Goal: Information Seeking & Learning: Learn about a topic

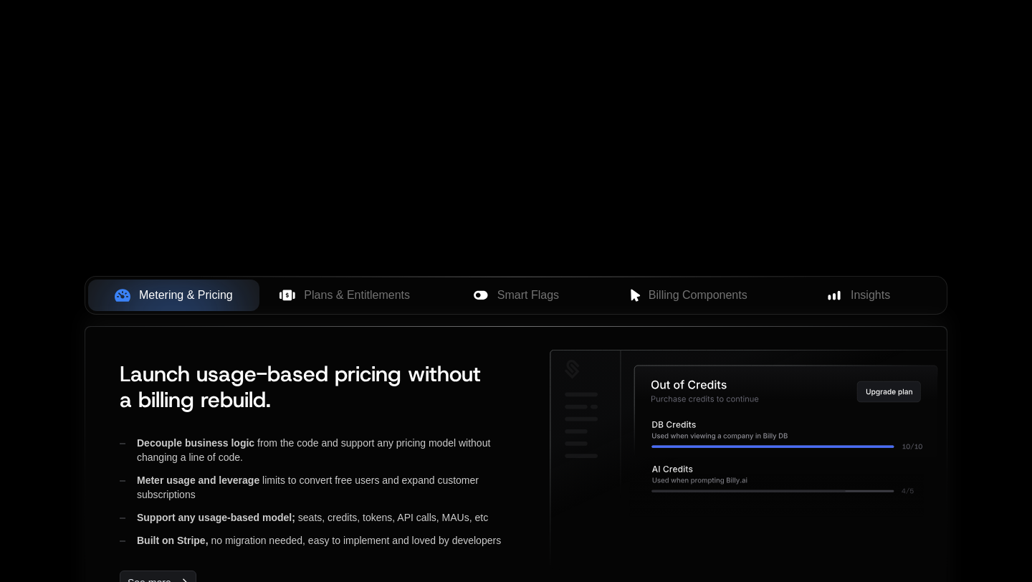
scroll to position [481, 0]
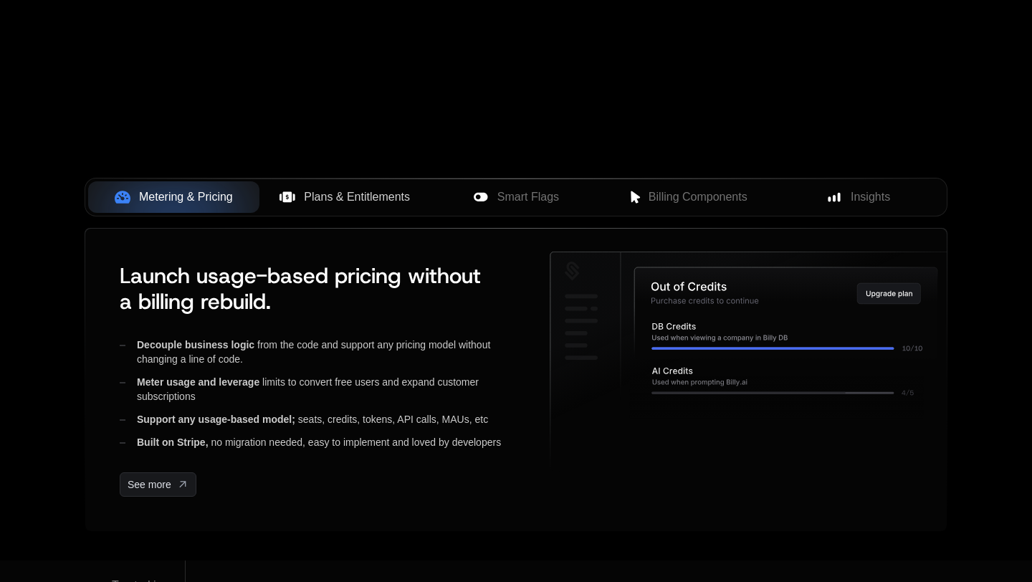
click at [357, 201] on span "Plans & Entitlements" at bounding box center [357, 197] width 106 height 17
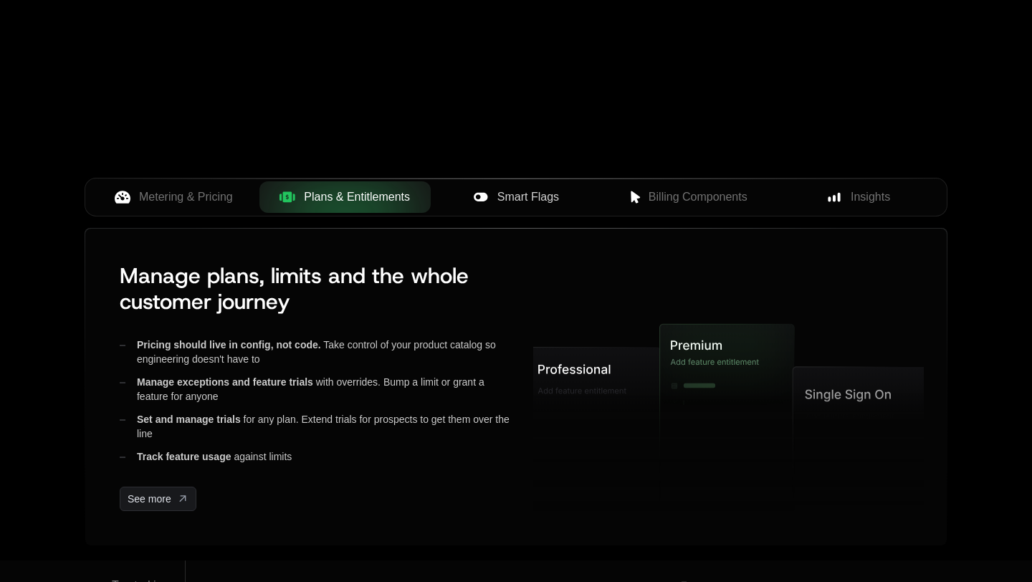
click at [515, 198] on span "Smart Flags" at bounding box center [529, 197] width 62 height 17
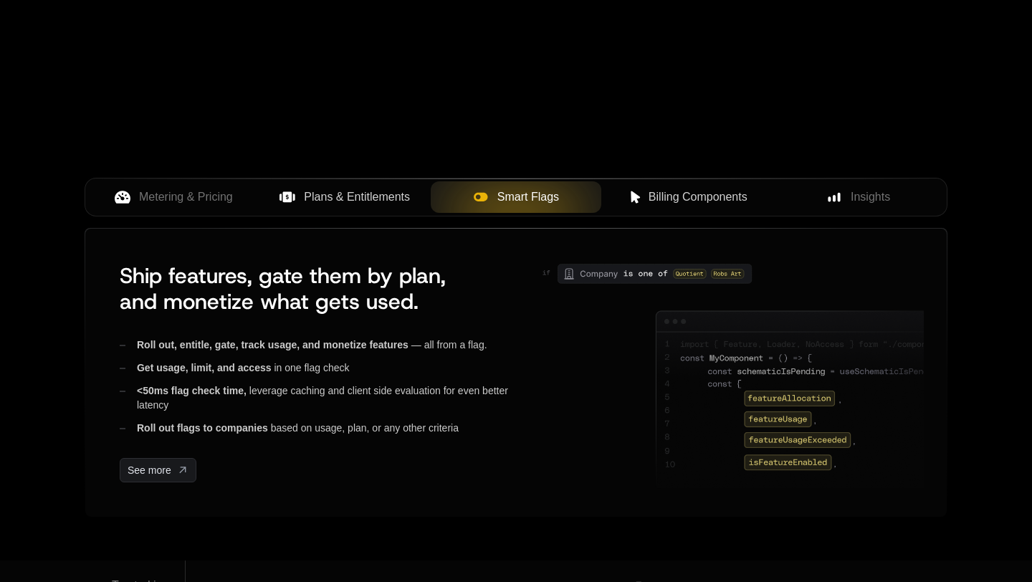
click at [705, 199] on span "Billing Components" at bounding box center [698, 197] width 99 height 17
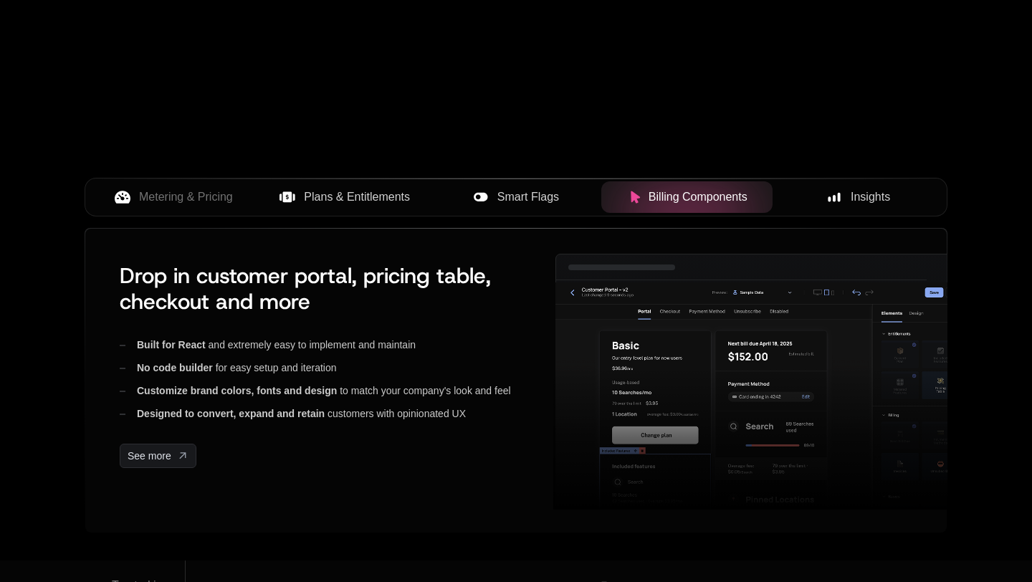
click at [865, 198] on span "Insights" at bounding box center [870, 197] width 39 height 17
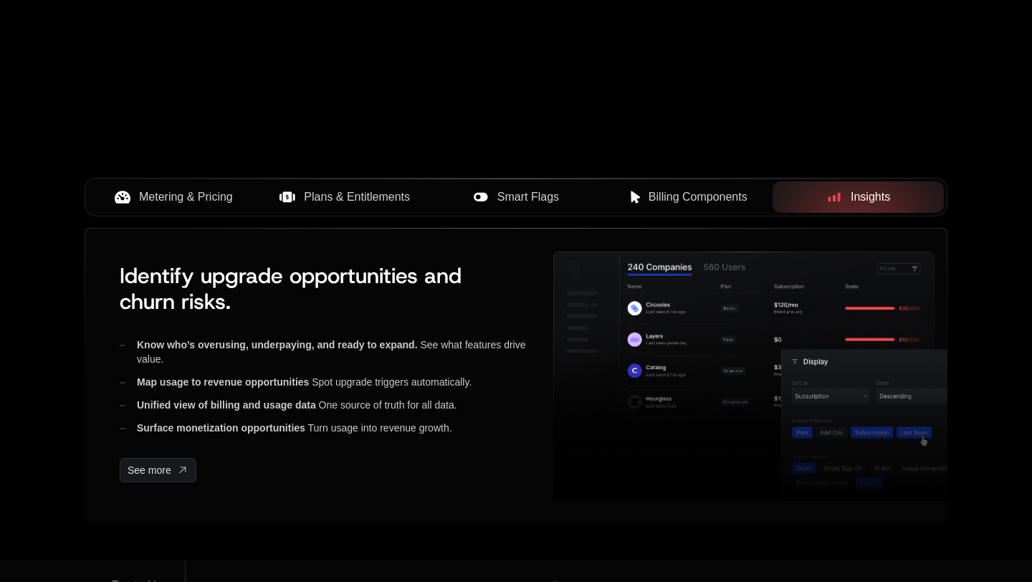
click at [197, 204] on span "Metering & Pricing" at bounding box center [186, 197] width 94 height 17
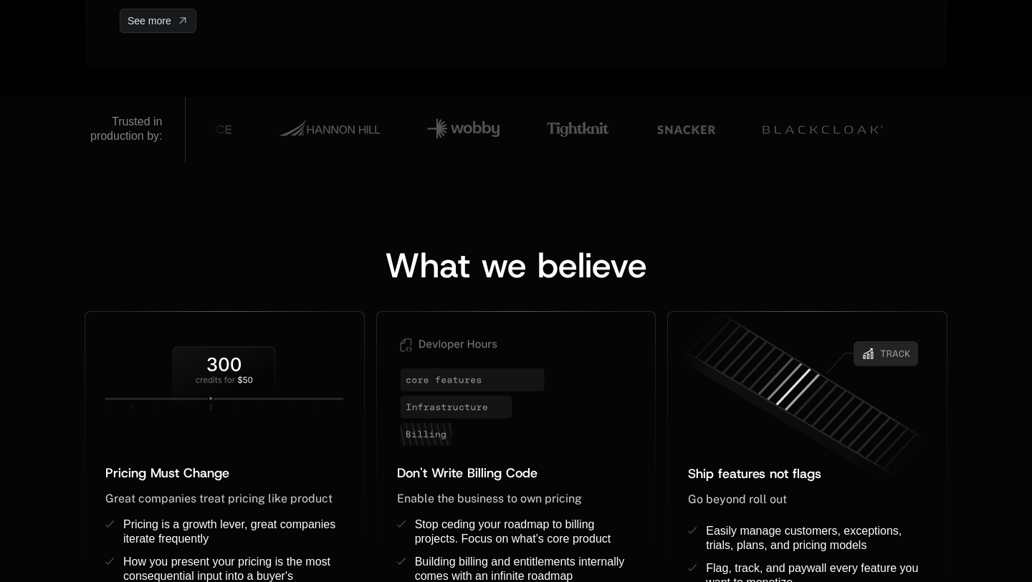
scroll to position [896, 0]
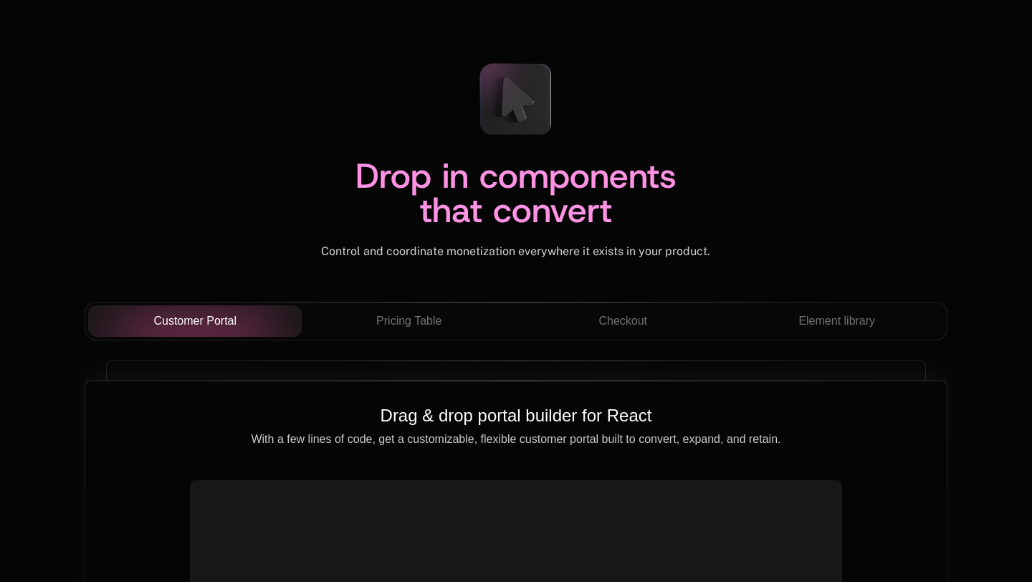
scroll to position [5014, 0]
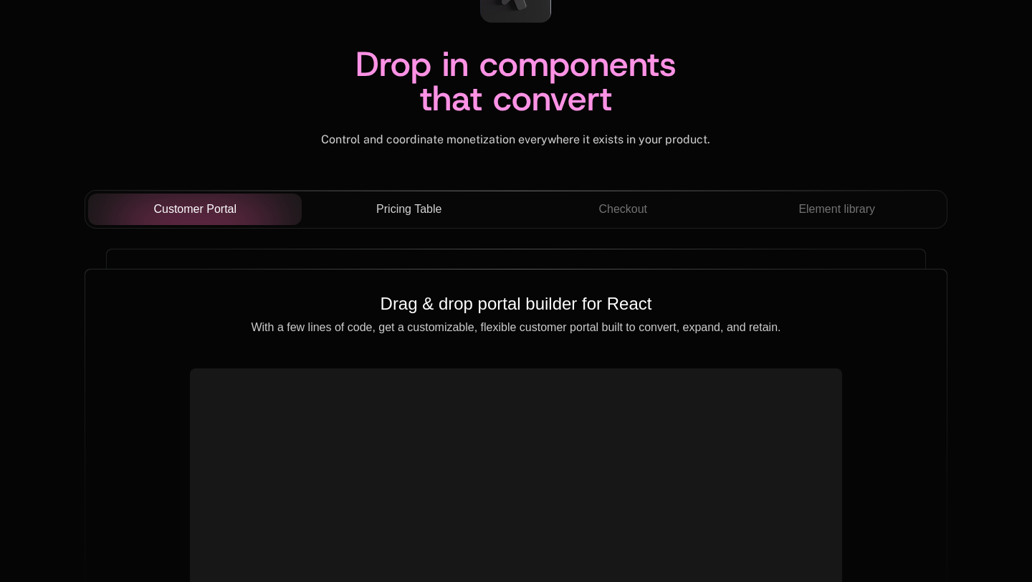
click at [402, 212] on span "Pricing Table" at bounding box center [408, 209] width 65 height 17
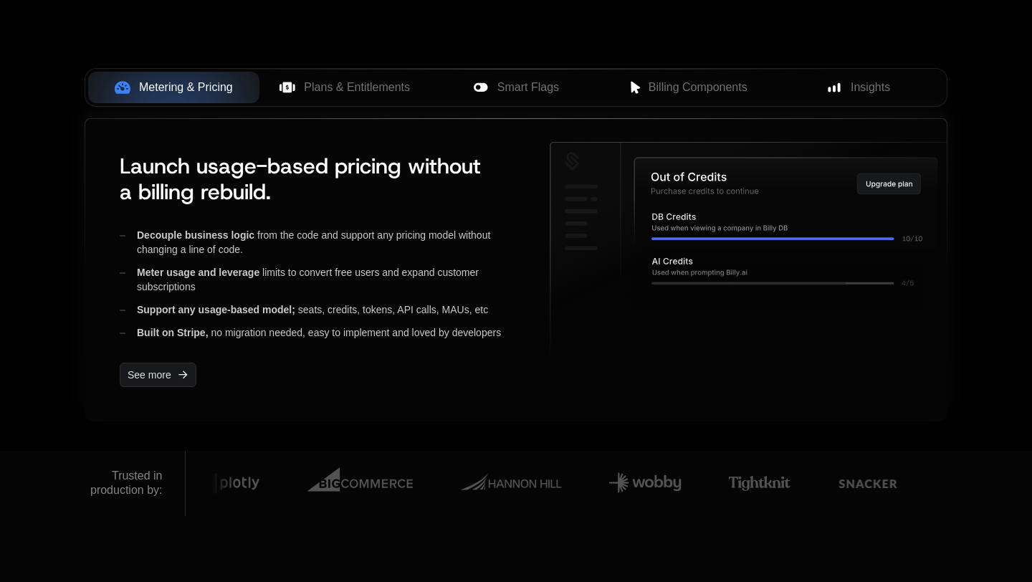
scroll to position [603, 0]
